Goal: Information Seeking & Learning: Learn about a topic

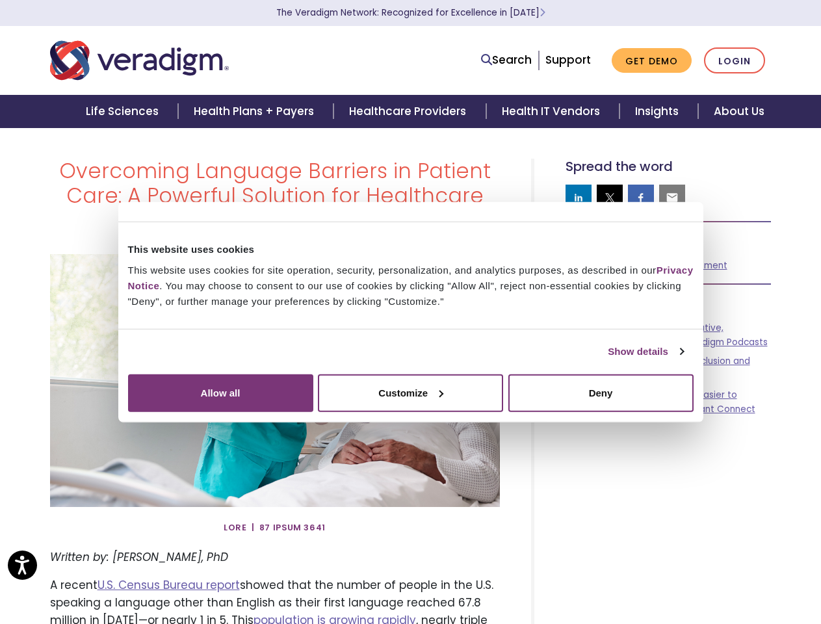
click at [607, 359] on link "Show details" at bounding box center [644, 352] width 75 height 16
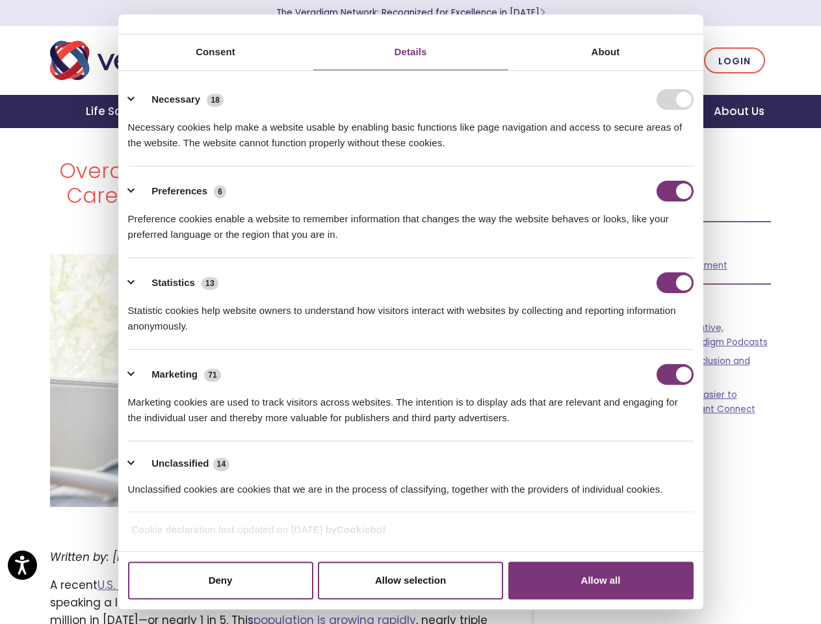
click at [693, 151] on div "Necessary cookies help make a website usable by enabling basic functions like p…" at bounding box center [410, 130] width 565 height 41
click at [509, 60] on link "Search" at bounding box center [506, 60] width 51 height 18
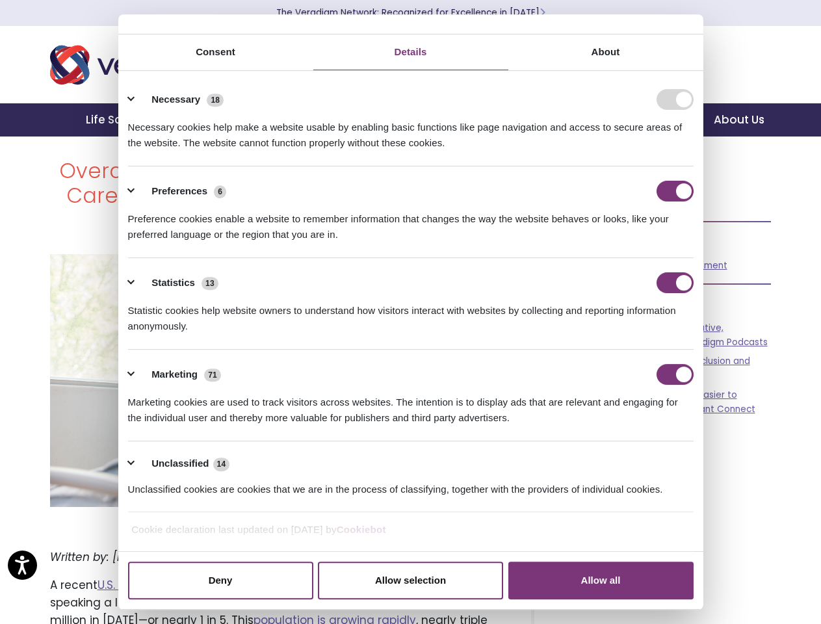
click at [509, 60] on li "Search" at bounding box center [448, 51] width 169 height 25
click at [578, 151] on div "Necessary cookies help make a website usable by enabling basic functions like p…" at bounding box center [410, 130] width 565 height 41
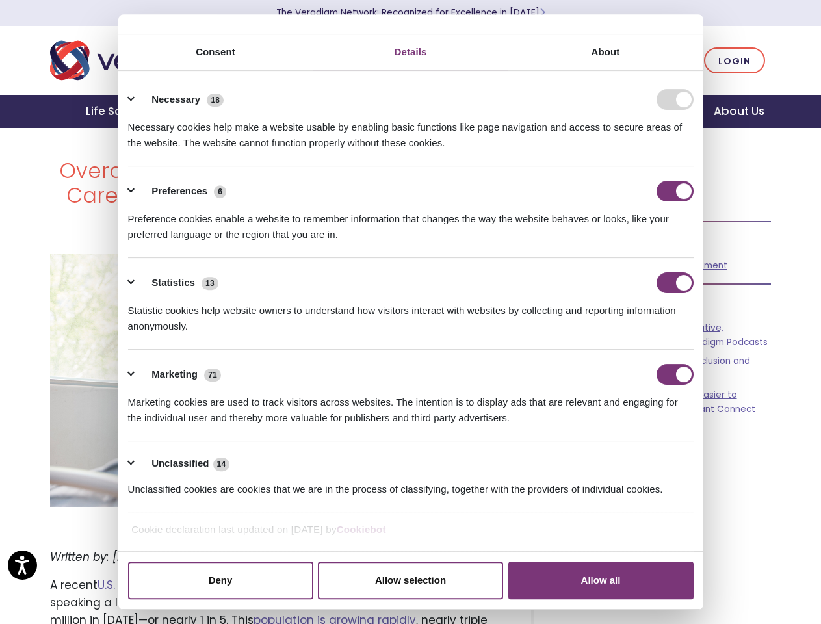
click at [609, 151] on div "Necessary cookies help make a website usable by enabling basic functions like p…" at bounding box center [410, 130] width 565 height 41
click at [641, 151] on div "Necessary cookies help make a website usable by enabling basic functions like p…" at bounding box center [410, 130] width 565 height 41
click at [672, 151] on div "Necessary cookies help make a website usable by enabling basic functions like p…" at bounding box center [410, 130] width 565 height 41
